Goal: Navigation & Orientation: Find specific page/section

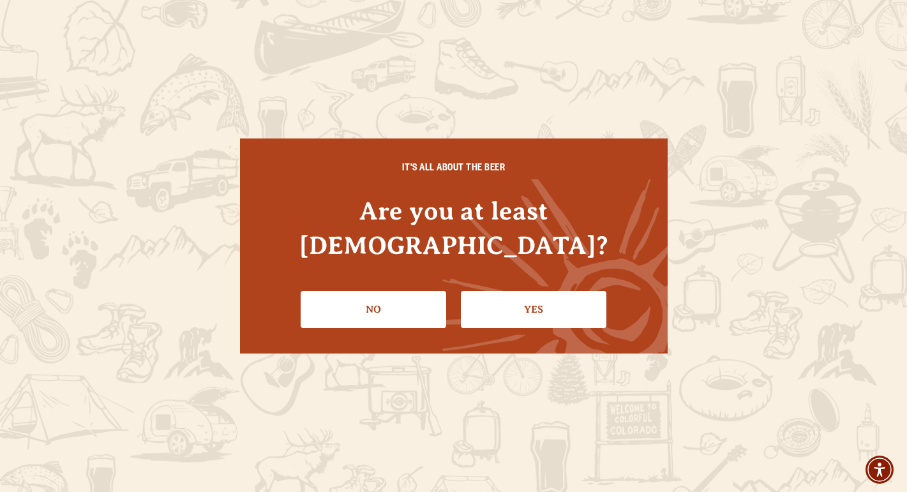
click at [561, 317] on div "IT'S ALL ABOUT THE BEER Are you at least [DEMOGRAPHIC_DATA]? No Yes" at bounding box center [454, 246] width 428 height 215
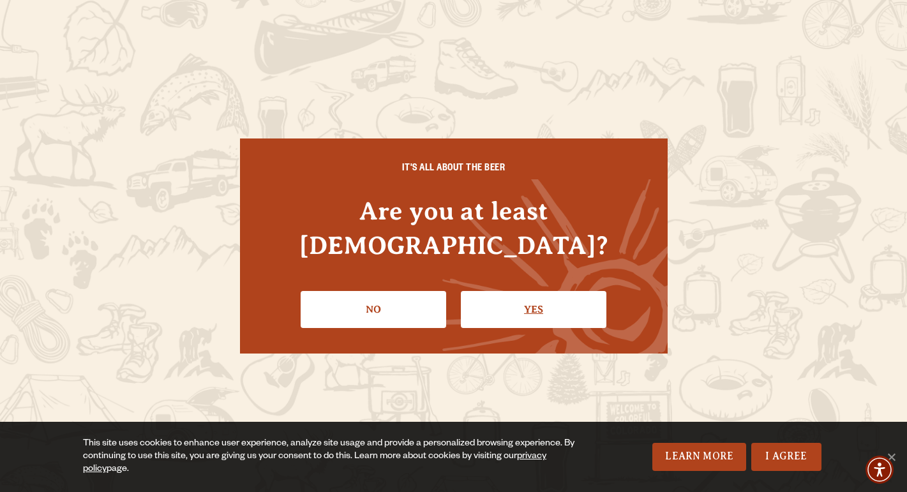
click at [544, 301] on link "Yes" at bounding box center [534, 309] width 146 height 37
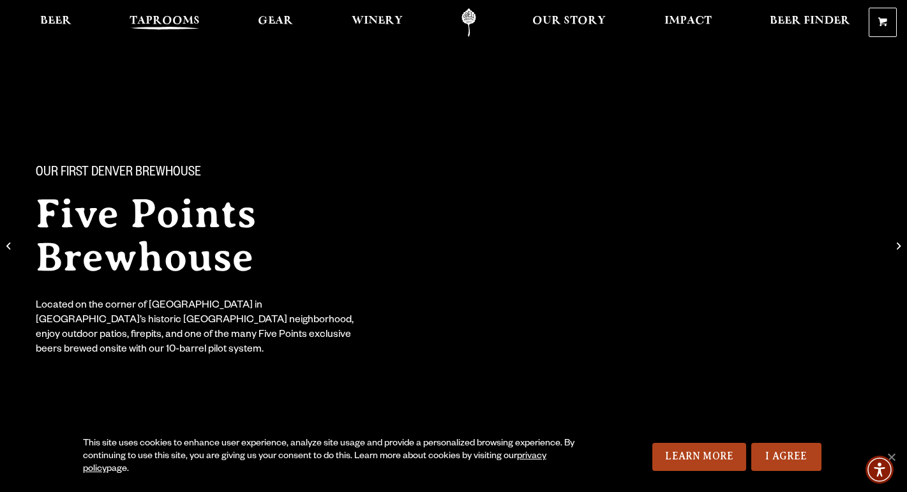
click at [170, 19] on span "Taprooms" at bounding box center [165, 21] width 70 height 10
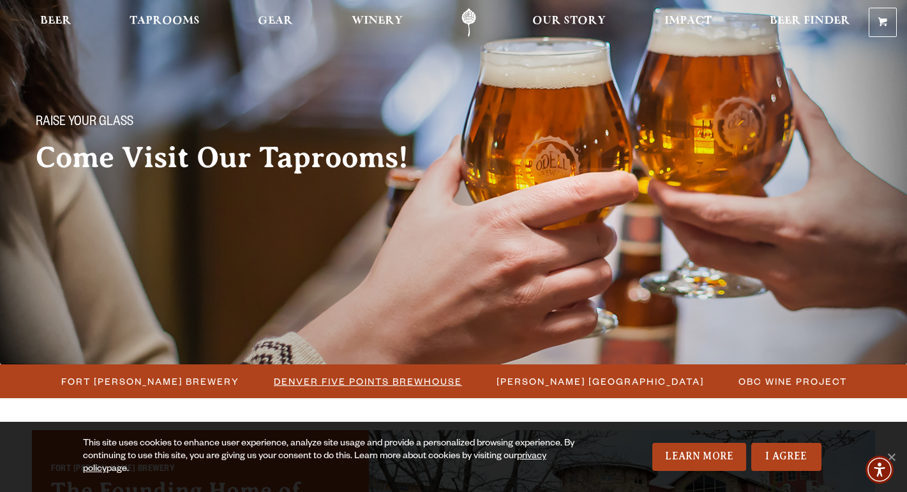
scroll to position [146, 0]
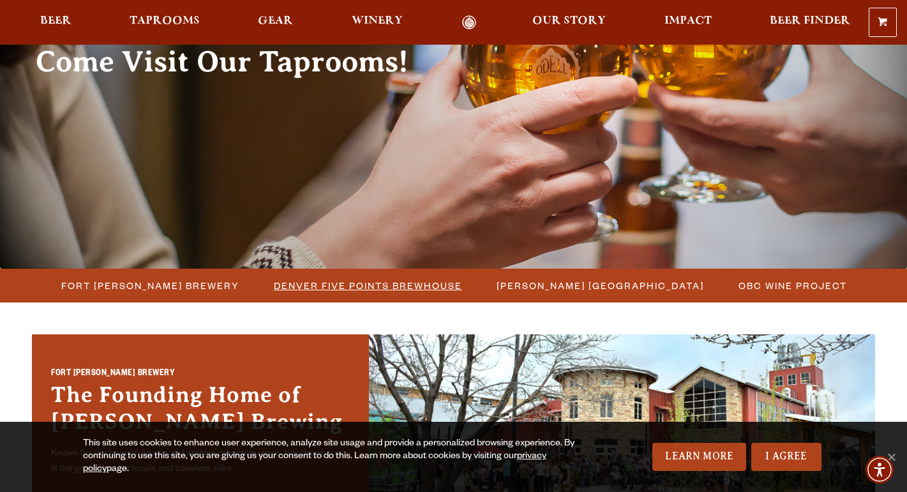
click at [341, 286] on span "Denver Five Points Brewhouse" at bounding box center [368, 285] width 188 height 19
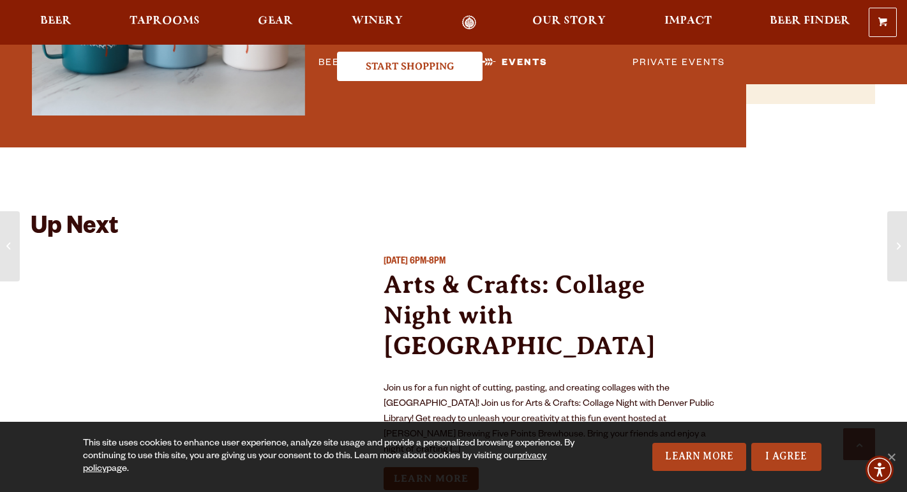
scroll to position [1613, 0]
